Goal: Transaction & Acquisition: Register for event/course

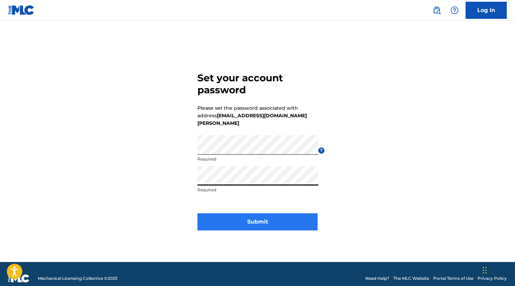
click at [276, 217] on button "Submit" at bounding box center [257, 222] width 120 height 17
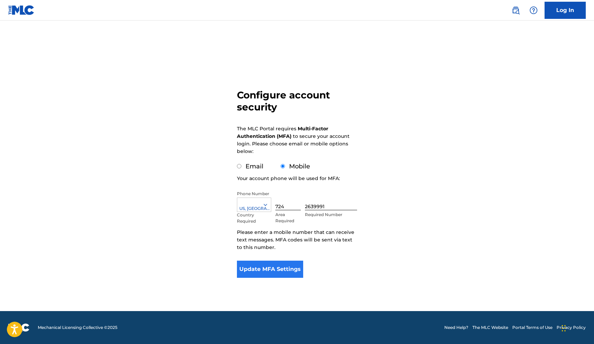
click at [282, 267] on button "Update MFA Settings" at bounding box center [270, 269] width 66 height 17
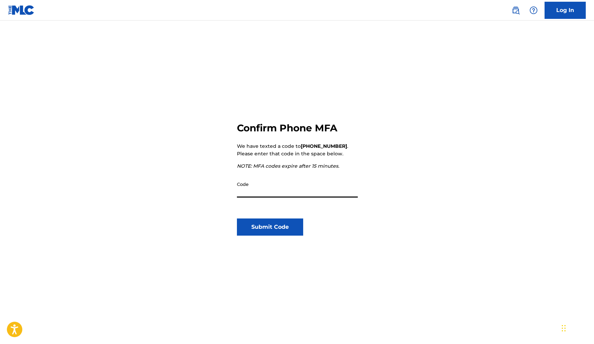
click at [8, 286] on main "Confirm Phone MFA We have texted a code to [PHONE_NUMBER] . Please enter that c…" at bounding box center [297, 202] width 594 height 362
click at [258, 194] on input "Code" at bounding box center [297, 188] width 121 height 20
type input "601576"
click at [270, 227] on button "Submit Code" at bounding box center [270, 227] width 66 height 17
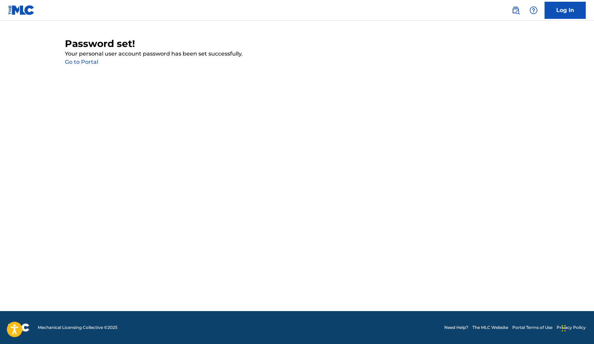
click at [85, 61] on link "Go to Portal" at bounding box center [81, 62] width 33 height 7
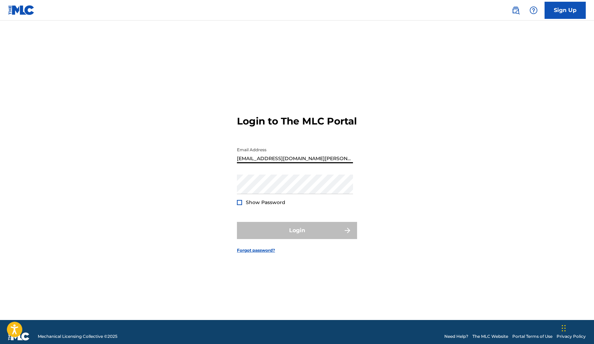
type input "[EMAIL_ADDRESS][DOMAIN_NAME][PERSON_NAME]"
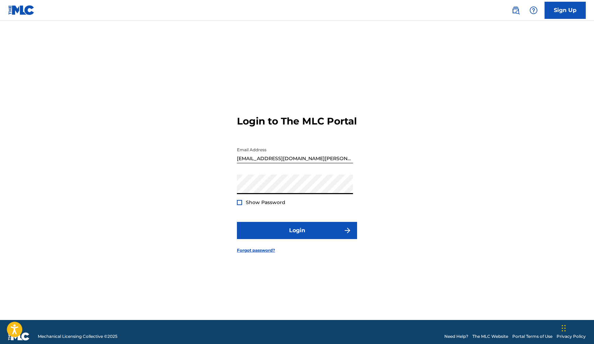
click at [242, 206] on div "Show Password" at bounding box center [261, 202] width 48 height 7
click at [240, 205] on div at bounding box center [239, 202] width 5 height 5
click at [283, 246] on form "Login to The MLC Portal Email Address [EMAIL_ADDRESS][DOMAIN_NAME][PERSON_NAME]…" at bounding box center [297, 179] width 120 height 283
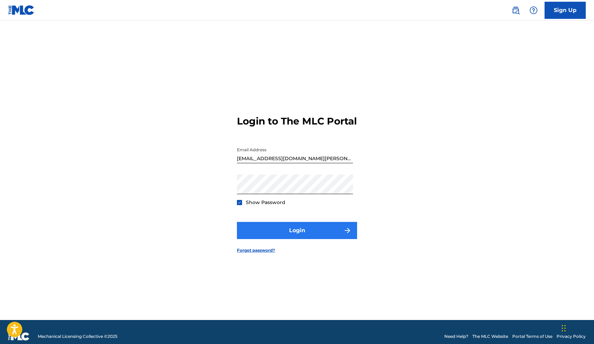
click at [283, 239] on button "Login" at bounding box center [297, 230] width 120 height 17
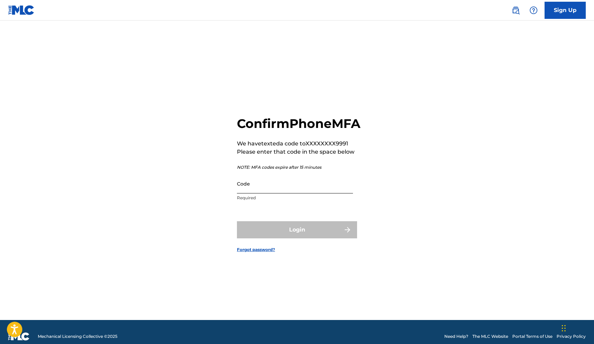
click at [281, 194] on input "Code" at bounding box center [295, 184] width 116 height 20
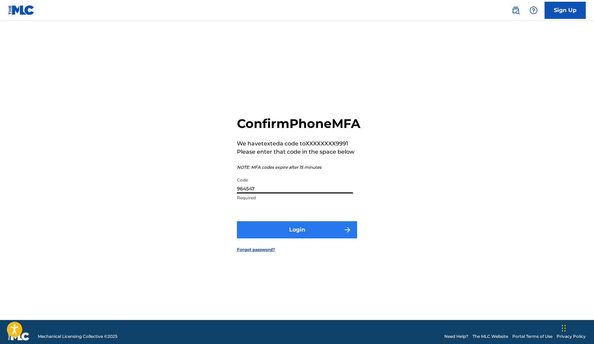
type input "964547"
click at [297, 239] on button "Login" at bounding box center [297, 229] width 120 height 17
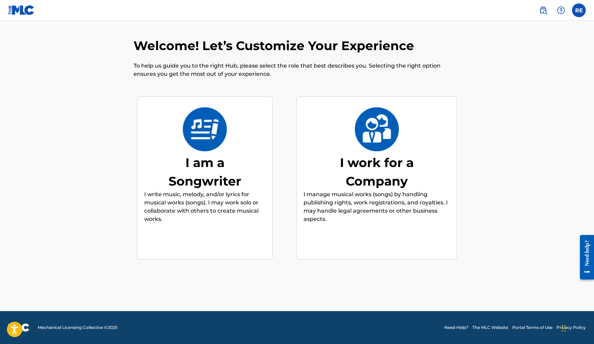
click at [202, 205] on p "I write music, melody, and/or lyrics for musical works (songs). I may work solo…" at bounding box center [204, 207] width 121 height 33
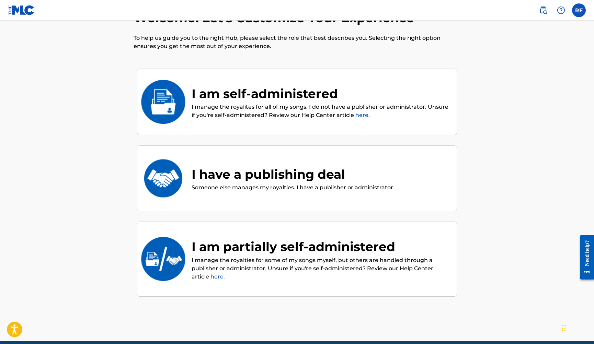
scroll to position [31, 0]
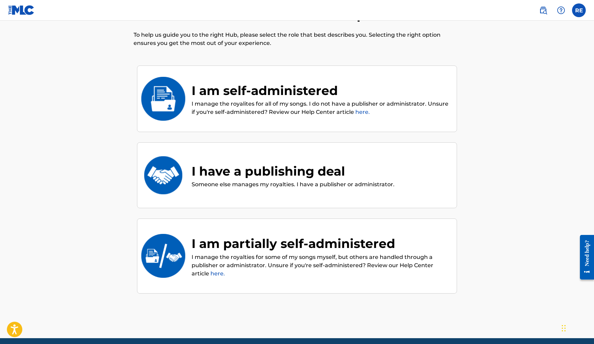
click at [283, 103] on p "I manage the royalites for all of my songs. I do not have a publisher or admini…" at bounding box center [321, 108] width 258 height 16
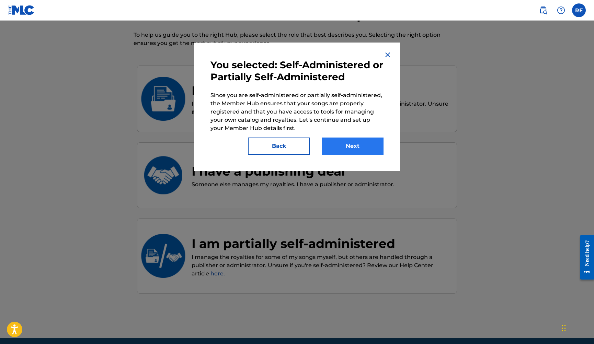
click at [342, 150] on button "Next" at bounding box center [353, 146] width 62 height 17
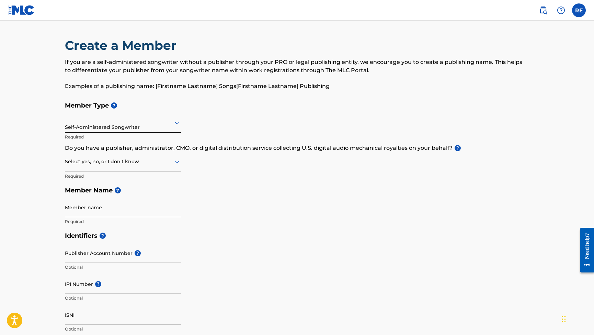
scroll to position [29, 0]
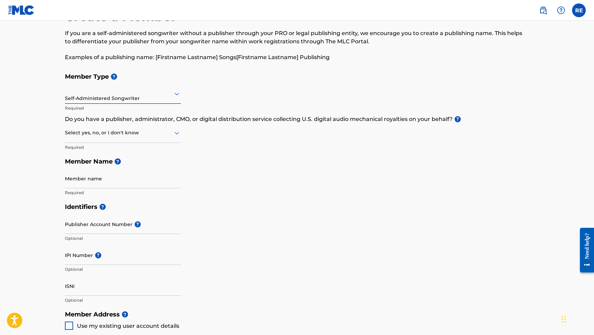
click at [120, 133] on div at bounding box center [123, 132] width 116 height 9
click at [231, 138] on div "Member Type ? Self-Administered Songwriter Required Do you have a publisher, ad…" at bounding box center [297, 134] width 464 height 130
click at [120, 129] on div at bounding box center [123, 132] width 116 height 9
click at [107, 178] on div "I don't know" at bounding box center [122, 181] width 115 height 15
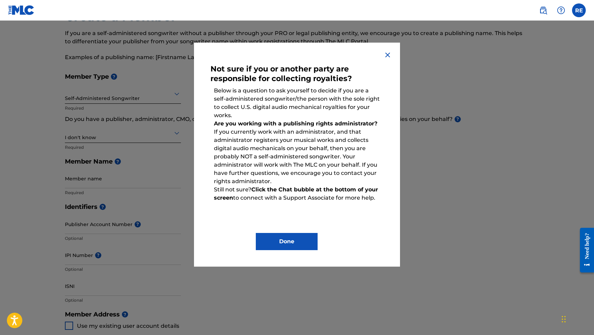
click at [387, 52] on img at bounding box center [388, 55] width 8 height 8
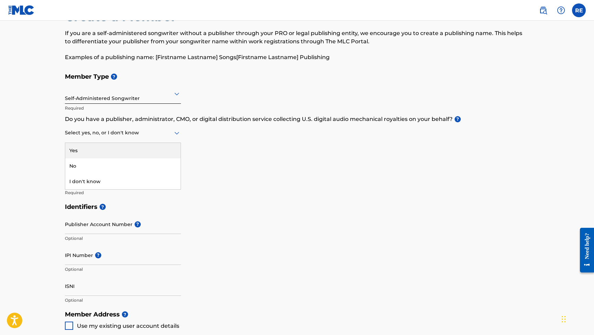
click at [91, 132] on div at bounding box center [123, 132] width 116 height 9
click at [83, 167] on div "No" at bounding box center [122, 165] width 115 height 15
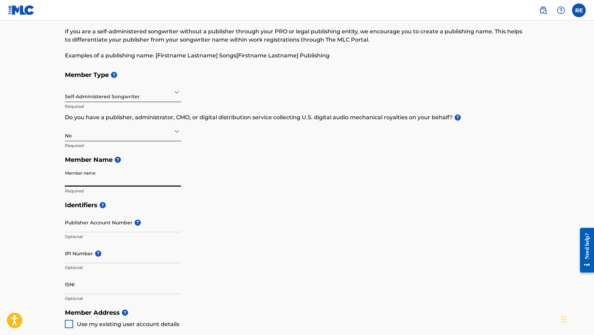
click at [288, 214] on div "Identifiers ? Publisher Account Number ? Optional IPI Number ? Optional ISNI Op…" at bounding box center [297, 251] width 464 height 107
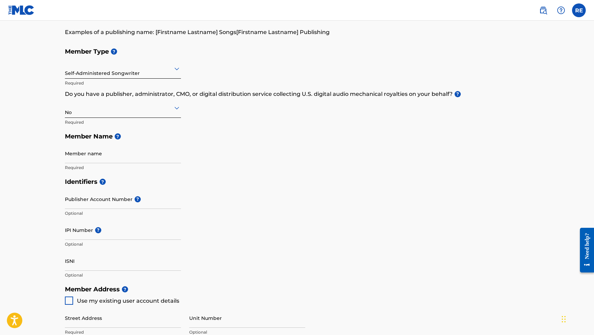
click at [251, 189] on div "Identifiers ? Publisher Account Number ? Optional IPI Number ? Optional ISNI Op…" at bounding box center [297, 227] width 464 height 107
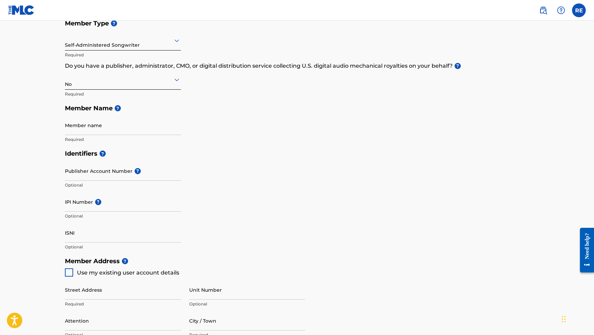
scroll to position [93, 0]
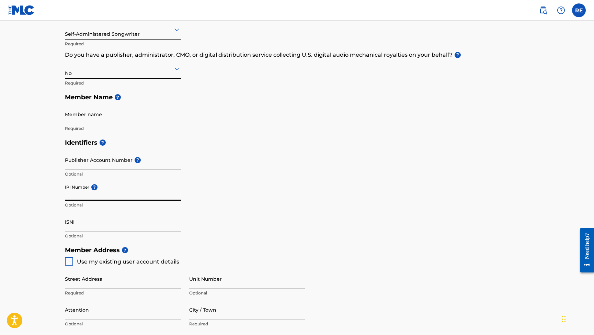
click at [115, 193] on input "IPI Number ?" at bounding box center [123, 191] width 116 height 20
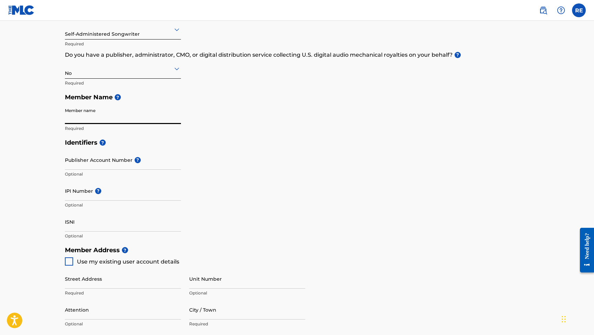
click at [134, 120] on input "Member name" at bounding box center [123, 114] width 116 height 20
click at [266, 168] on div "Identifiers ? Publisher Account Number ? Optional IPI Number ? Optional ISNI Op…" at bounding box center [297, 188] width 464 height 107
click at [126, 116] on input "Member name" at bounding box center [123, 114] width 116 height 20
type input "[PERSON_NAME]"
click at [223, 155] on div "Identifiers ? Publisher Account Number ? Optional IPI Number ? Optional ISNI Op…" at bounding box center [297, 188] width 464 height 107
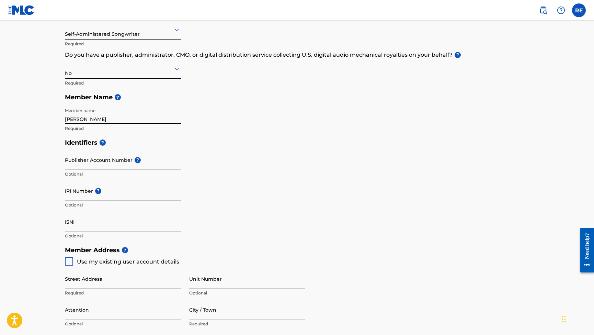
drag, startPoint x: 105, startPoint y: 120, endPoint x: 39, endPoint y: 117, distance: 66.0
click at [39, 117] on main "Create a Member If you are a self-administered songwriter without a publisher t…" at bounding box center [297, 236] width 594 height 617
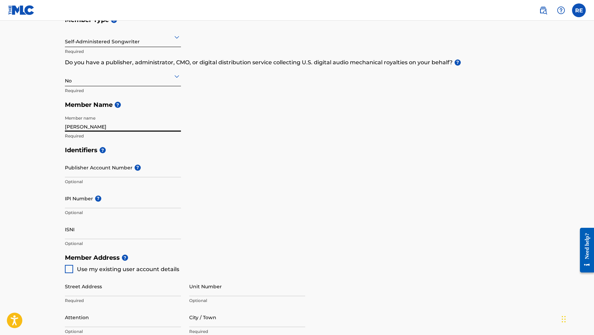
drag, startPoint x: 109, startPoint y: 130, endPoint x: 56, endPoint y: 125, distance: 52.8
click at [56, 125] on main "Create a Member If you are a self-administered songwriter without a publisher t…" at bounding box center [297, 243] width 594 height 617
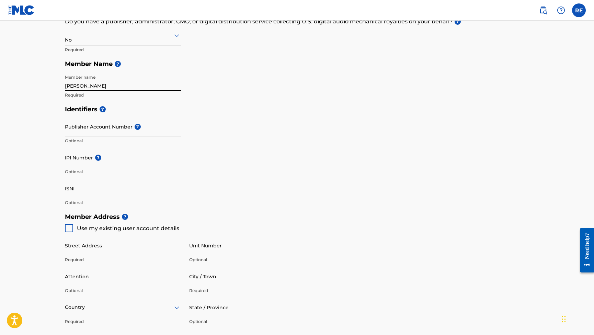
scroll to position [113, 0]
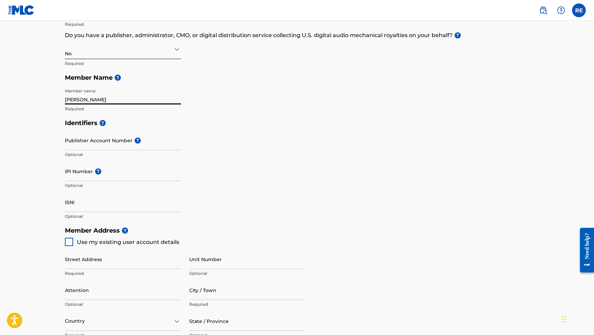
click at [110, 103] on input "[PERSON_NAME]" at bounding box center [123, 95] width 116 height 20
click at [263, 70] on h5 "Member Name ?" at bounding box center [297, 77] width 464 height 15
click at [267, 88] on div "Member Type ? Self-Administered Songwriter Required Do you have a publisher, ad…" at bounding box center [297, 51] width 464 height 130
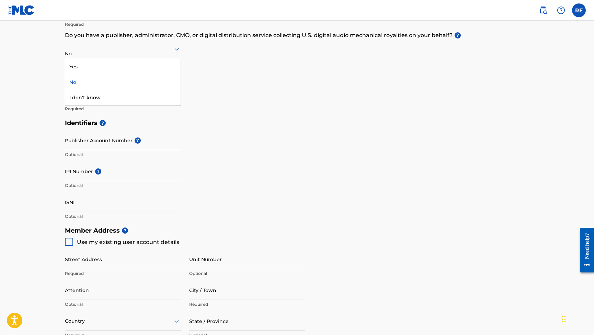
click at [122, 51] on div at bounding box center [123, 49] width 116 height 9
click at [100, 97] on div "I don't know" at bounding box center [122, 97] width 115 height 15
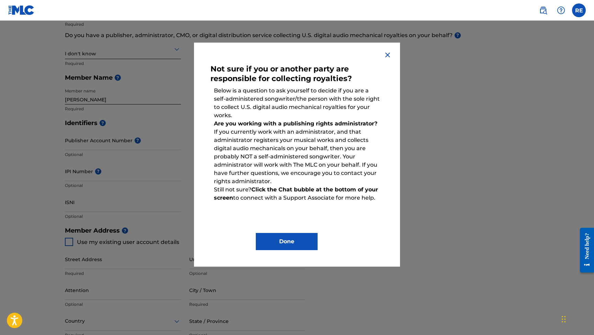
click at [380, 52] on div "Not sure if you or another party are responsible for collecting royalties? Belo…" at bounding box center [297, 155] width 206 height 224
click at [392, 53] on div "Not sure if you or another party are responsible for collecting royalties? Belo…" at bounding box center [297, 155] width 206 height 224
click at [387, 53] on img at bounding box center [388, 55] width 8 height 8
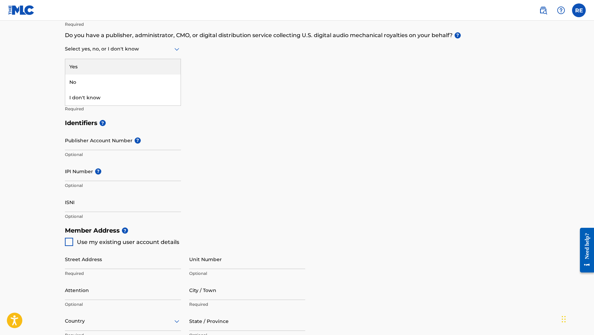
click at [77, 53] on div "Select yes, no, or I don't know" at bounding box center [123, 49] width 116 height 20
click at [82, 64] on div "Yes" at bounding box center [122, 66] width 115 height 15
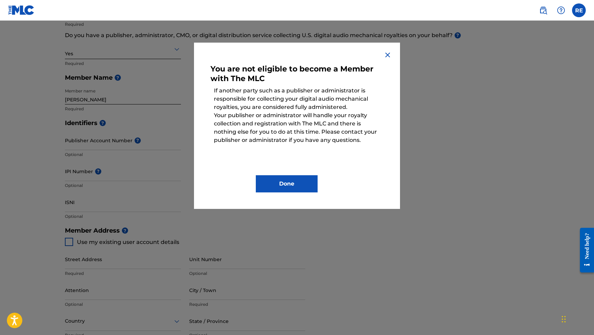
click at [386, 55] on img at bounding box center [388, 55] width 8 height 8
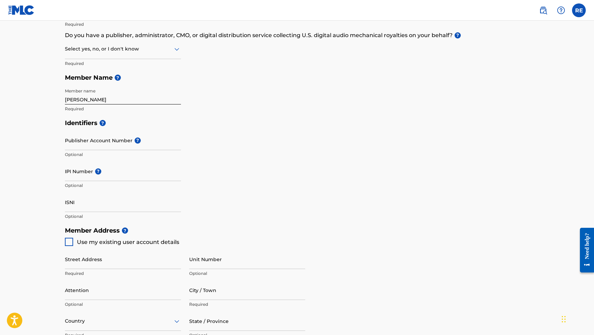
click at [79, 52] on div at bounding box center [123, 49] width 116 height 9
click at [82, 79] on div "No" at bounding box center [122, 82] width 115 height 15
click at [106, 101] on input "[PERSON_NAME]" at bounding box center [123, 95] width 116 height 20
click at [101, 144] on input "Publisher Account Number ?" at bounding box center [123, 140] width 116 height 20
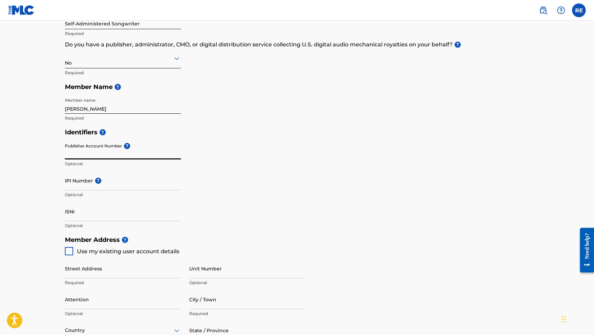
scroll to position [87, 0]
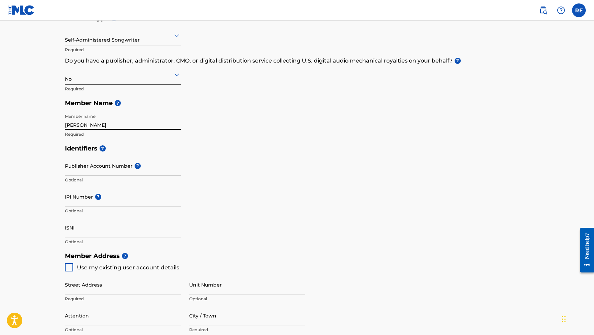
drag, startPoint x: 103, startPoint y: 125, endPoint x: 75, endPoint y: 122, distance: 28.4
click at [79, 122] on input "[PERSON_NAME]" at bounding box center [123, 120] width 116 height 20
click at [118, 124] on input "[PERSON_NAME]" at bounding box center [123, 120] width 116 height 20
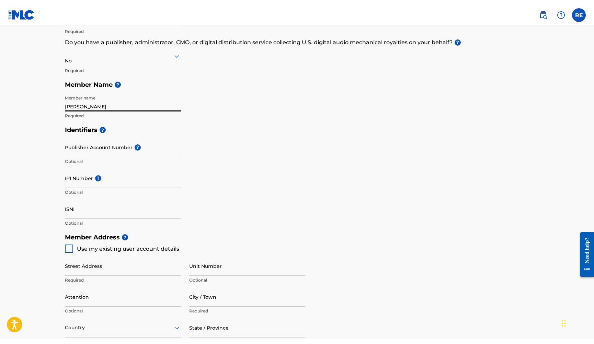
scroll to position [117, 0]
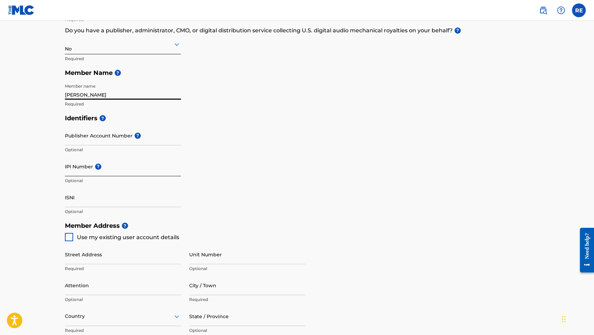
click at [131, 165] on input "IPI Number ?" at bounding box center [123, 167] width 116 height 20
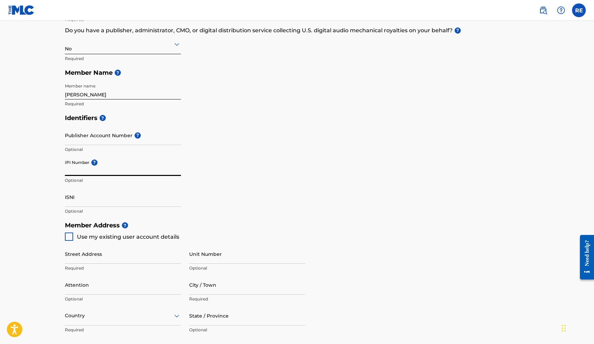
paste input "1314069479"
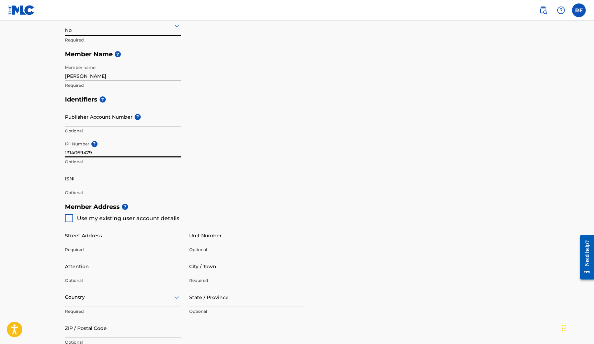
scroll to position [140, 0]
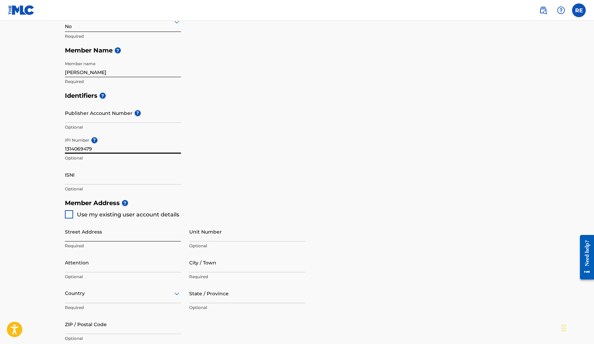
type input "1314069479"
click at [70, 214] on div at bounding box center [69, 214] width 8 height 8
type input "[STREET_ADDRESS]"
type input "[GEOGRAPHIC_DATA]"
type input "11226"
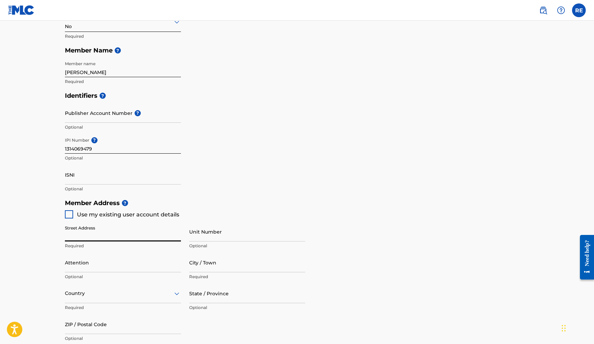
type input "724"
type input "2639991"
type input "[EMAIL_ADDRESS][DOMAIN_NAME][PERSON_NAME]"
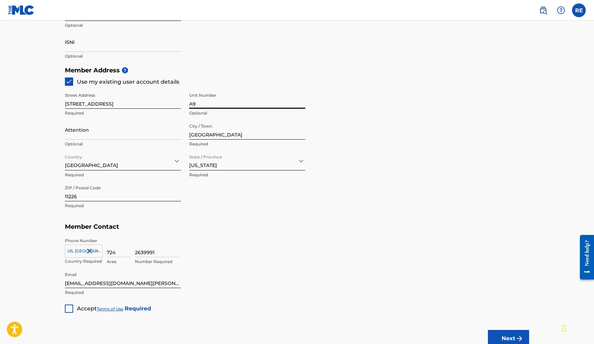
scroll to position [299, 0]
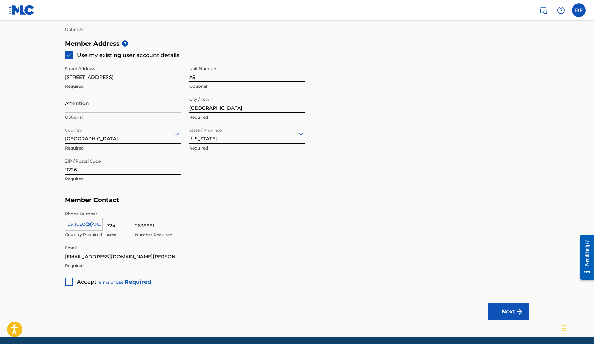
type input "A9"
click at [72, 281] on div at bounding box center [69, 282] width 8 height 8
click at [515, 286] on button "Next" at bounding box center [508, 312] width 41 height 17
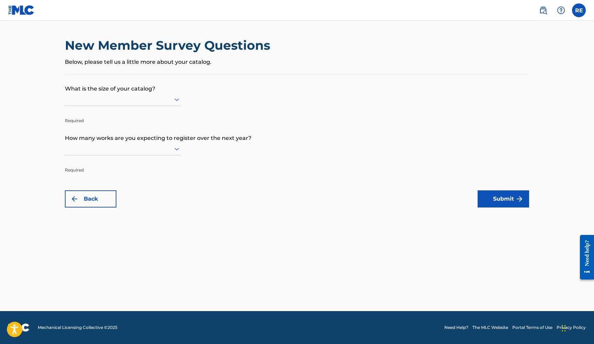
click at [135, 104] on div at bounding box center [123, 99] width 116 height 9
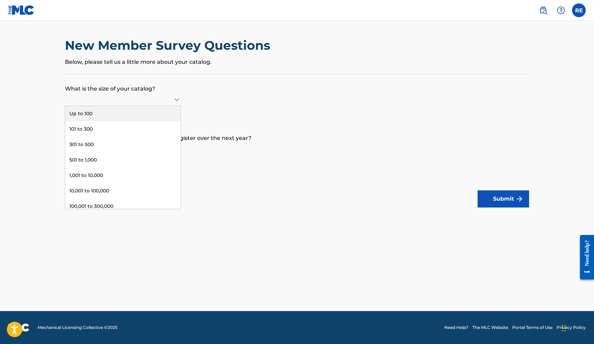
click at [132, 117] on div "Up to 100" at bounding box center [122, 113] width 115 height 15
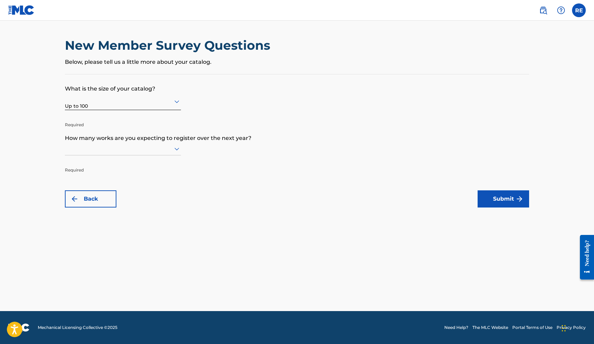
click at [117, 153] on div at bounding box center [123, 149] width 116 height 9
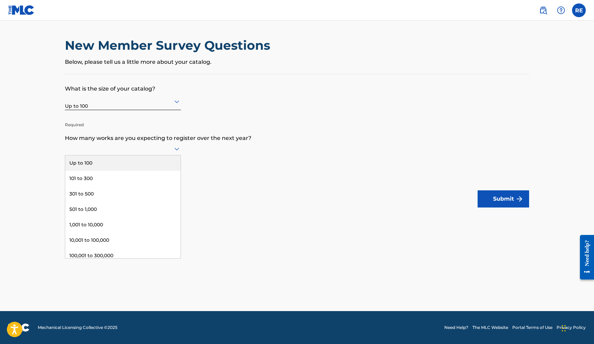
click at [114, 170] on div "Up to 100" at bounding box center [122, 163] width 115 height 15
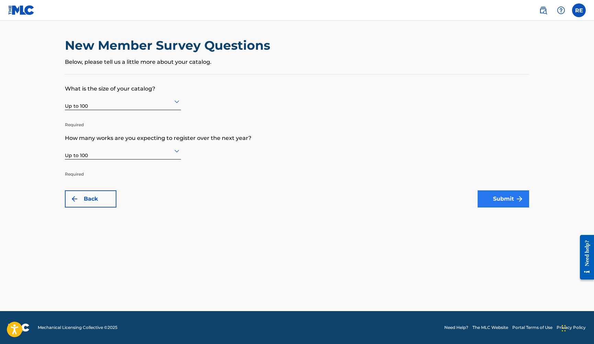
click at [503, 202] on button "Submit" at bounding box center [504, 199] width 52 height 17
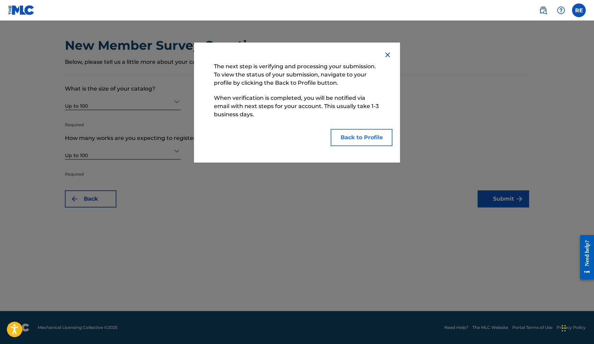
click at [357, 138] on button "Back to Profile" at bounding box center [362, 137] width 62 height 17
